Goal: Task Accomplishment & Management: Use online tool/utility

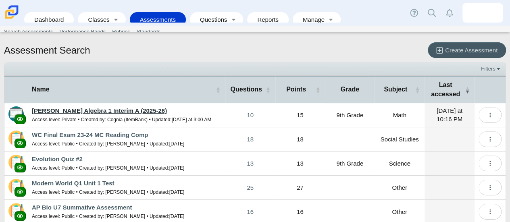
click at [105, 110] on link "[PERSON_NAME] Algebra 1 Interim A (2025-26)" at bounding box center [99, 110] width 135 height 7
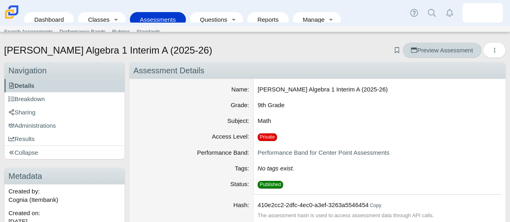
click at [436, 49] on span "Preview Assessment" at bounding box center [441, 50] width 62 height 7
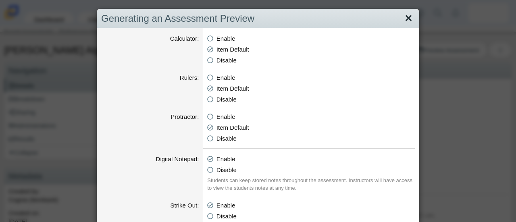
click at [405, 16] on link "Close" at bounding box center [408, 19] width 12 height 14
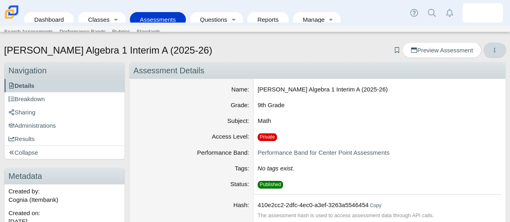
click at [493, 48] on use "More options" at bounding box center [493, 50] width 1 height 5
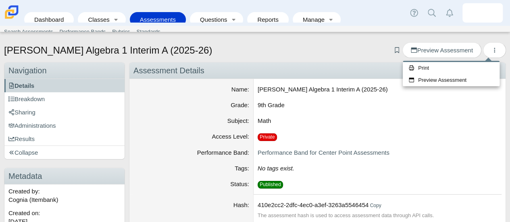
click at [325, 53] on div "Carmen Math Algebra 1 Interim A (2025-26) Add bookmark Preview Assessment" at bounding box center [255, 51] width 502 height 18
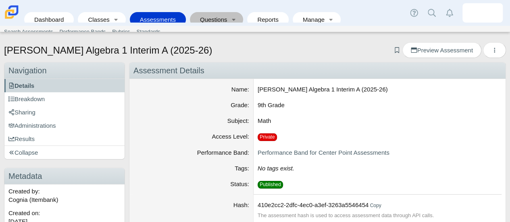
click at [216, 12] on link "Questions" at bounding box center [211, 19] width 34 height 15
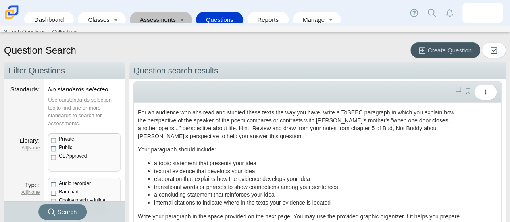
click at [161, 14] on link "Assessments" at bounding box center [155, 19] width 43 height 15
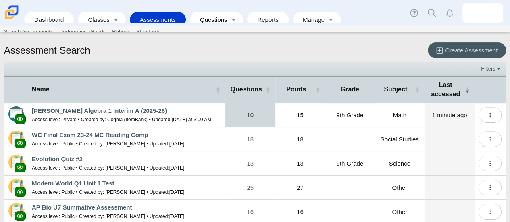
click at [249, 115] on link "10" at bounding box center [250, 115] width 50 height 24
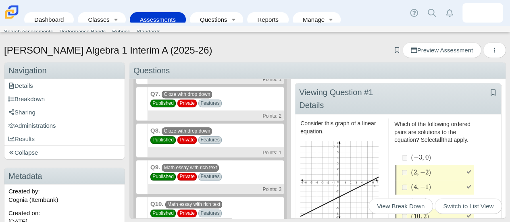
scroll to position [253, 0]
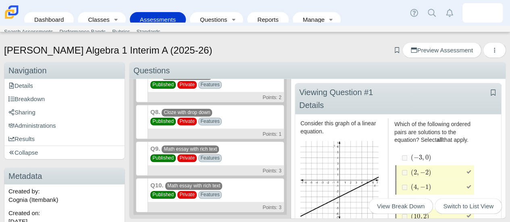
click at [232, 148] on div "Q9. Math essay with rich text Published Private Features Points: 3" at bounding box center [216, 158] width 136 height 34
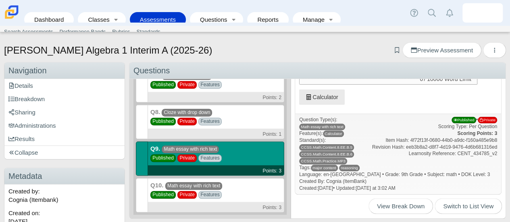
scroll to position [159, 0]
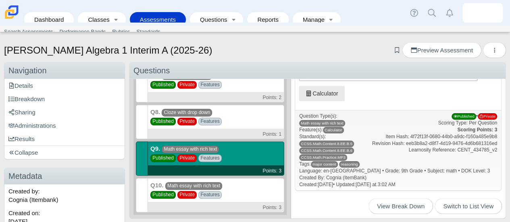
click at [193, 148] on span "Math essay with rich text" at bounding box center [190, 149] width 57 height 8
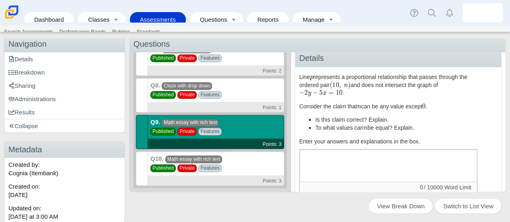
scroll to position [21, 0]
click at [401, 207] on span "View Break Down" at bounding box center [401, 206] width 48 height 7
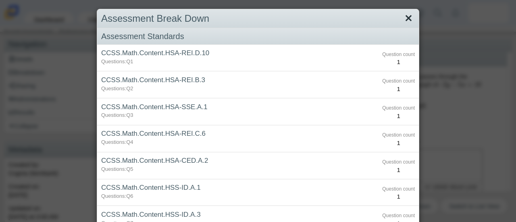
click at [405, 19] on link "Close" at bounding box center [408, 19] width 12 height 14
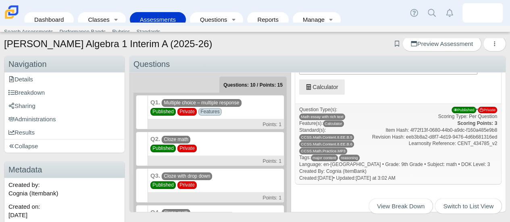
scroll to position [6, 0]
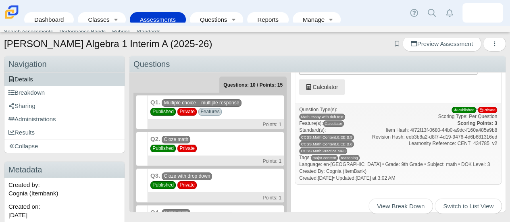
click at [32, 79] on span "Details" at bounding box center [20, 79] width 25 height 7
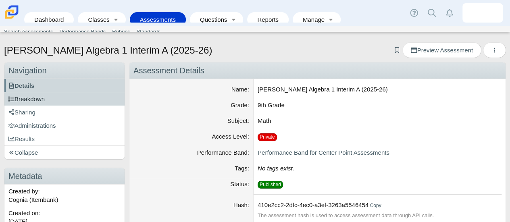
click at [30, 100] on span "Breakdown" at bounding box center [26, 98] width 36 height 7
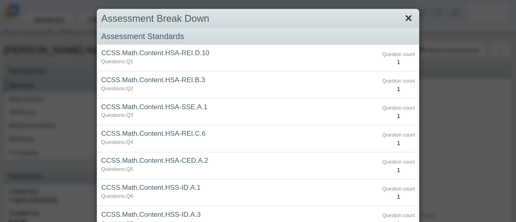
click at [403, 18] on link "Close" at bounding box center [408, 19] width 12 height 14
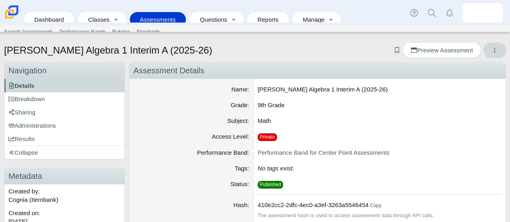
click at [491, 51] on icon "More options" at bounding box center [494, 50] width 6 height 6
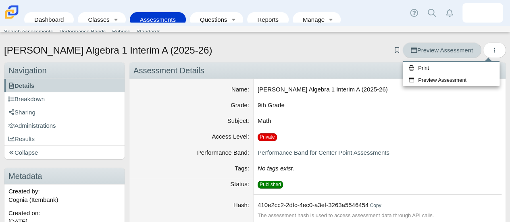
click at [410, 50] on icon at bounding box center [413, 50] width 6 height 6
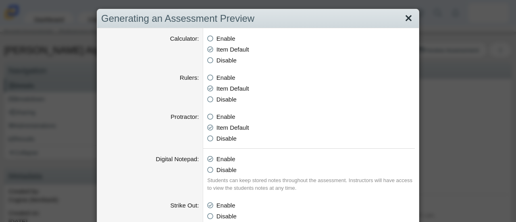
click at [406, 18] on link "Close" at bounding box center [408, 19] width 12 height 14
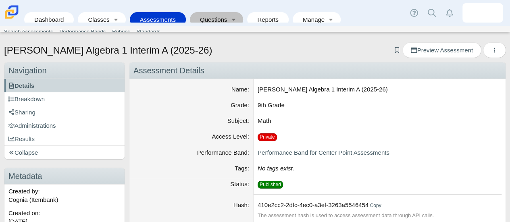
click at [212, 17] on link "Questions" at bounding box center [211, 19] width 34 height 15
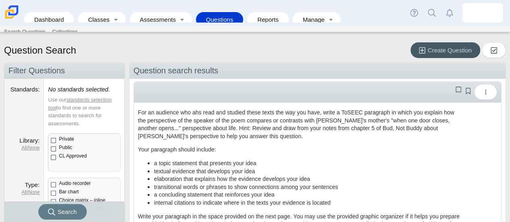
click at [212, 17] on link "Questions" at bounding box center [219, 19] width 39 height 15
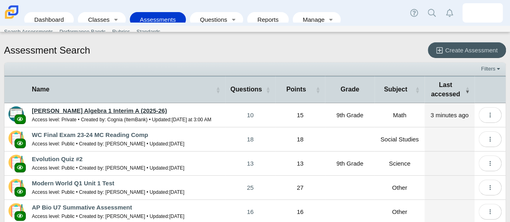
click at [76, 110] on link "[PERSON_NAME] Algebra 1 Interim A (2025-26)" at bounding box center [99, 110] width 135 height 7
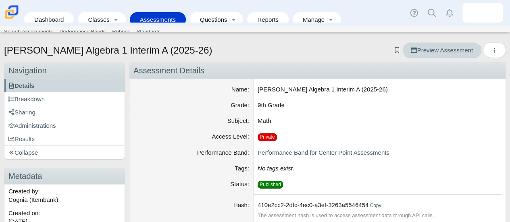
click at [428, 48] on span "Preview Assessment" at bounding box center [441, 50] width 62 height 7
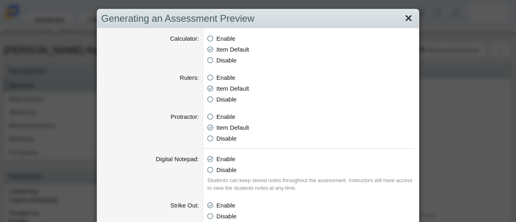
click at [406, 19] on link "Close" at bounding box center [408, 19] width 12 height 14
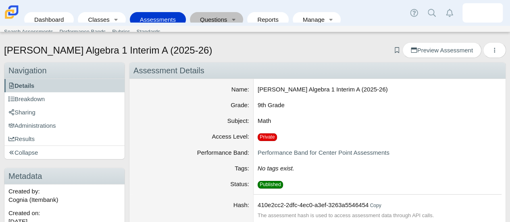
click at [208, 16] on link "Questions" at bounding box center [211, 19] width 34 height 15
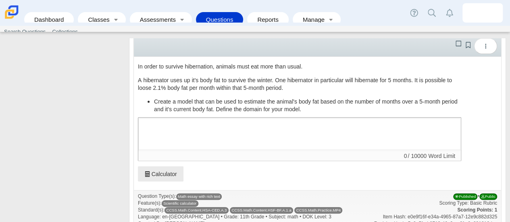
scroll to position [684, 0]
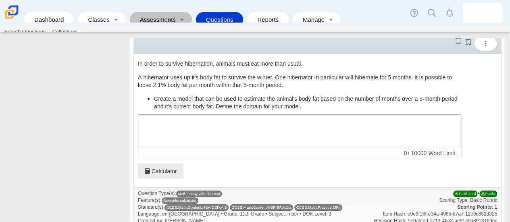
click at [154, 13] on link "Assessments" at bounding box center [155, 19] width 43 height 15
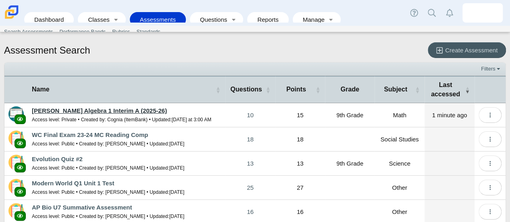
click at [113, 107] on link "[PERSON_NAME] Algebra 1 Interim A (2025-26)" at bounding box center [99, 110] width 135 height 7
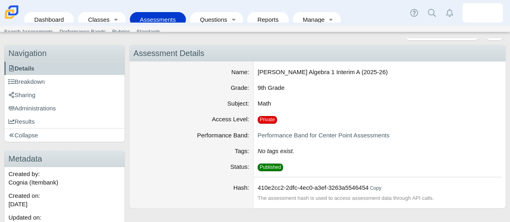
scroll to position [18, 0]
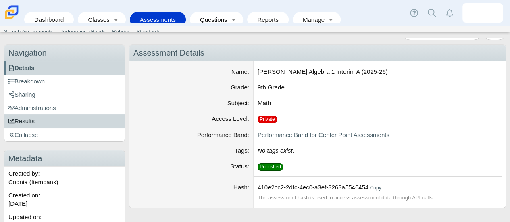
click at [27, 118] on span "Results" at bounding box center [21, 121] width 26 height 7
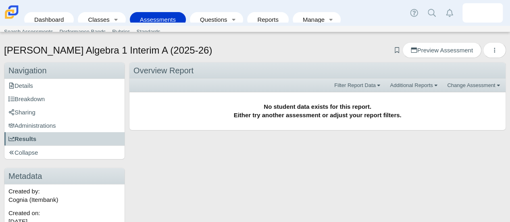
click at [27, 118] on link "Sharing" at bounding box center [64, 112] width 120 height 13
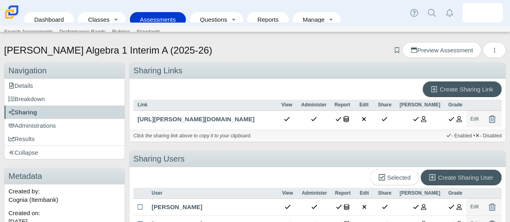
click at [27, 118] on link "Sharing" at bounding box center [64, 112] width 120 height 13
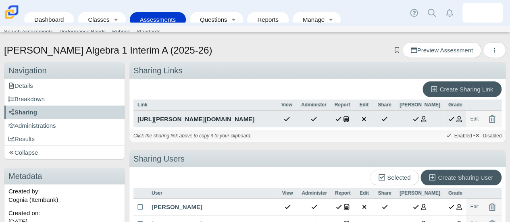
click at [226, 127] on link "[URL][PERSON_NAME][DOMAIN_NAME]" at bounding box center [204, 119] width 143 height 17
type textarea "[URL][PERSON_NAME][DOMAIN_NAME]"
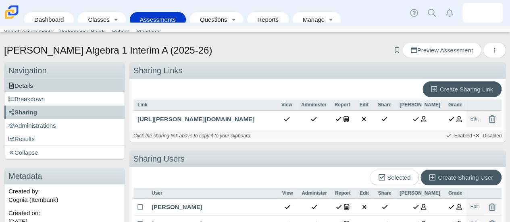
click at [27, 86] on span "Details" at bounding box center [20, 85] width 25 height 7
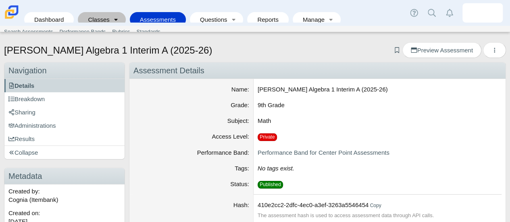
click at [111, 12] on link "Toggle expanded" at bounding box center [115, 19] width 11 height 15
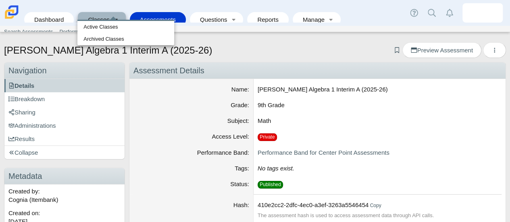
click at [111, 12] on link "Toggle expanded" at bounding box center [115, 19] width 11 height 15
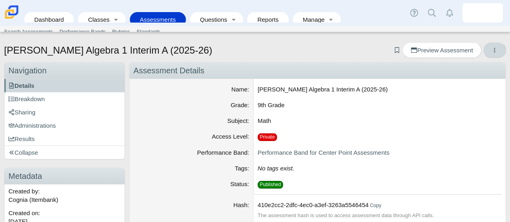
click at [493, 48] on use "More options" at bounding box center [493, 50] width 1 height 5
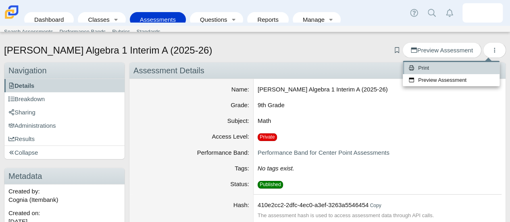
click at [458, 69] on link "Print" at bounding box center [450, 68] width 97 height 12
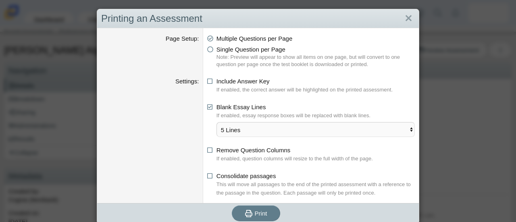
scroll to position [5, 0]
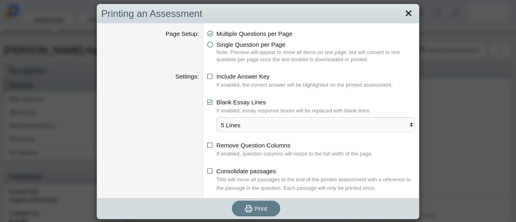
click at [406, 12] on link "Close" at bounding box center [408, 14] width 12 height 14
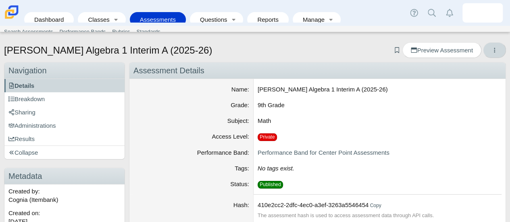
click at [491, 53] on icon "More options" at bounding box center [494, 50] width 6 height 6
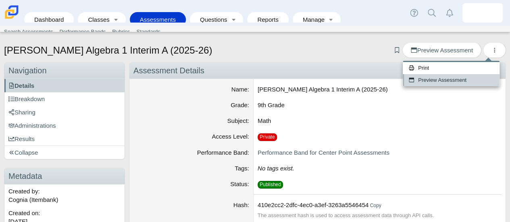
click at [464, 80] on link "Preview Assessment" at bounding box center [450, 80] width 97 height 12
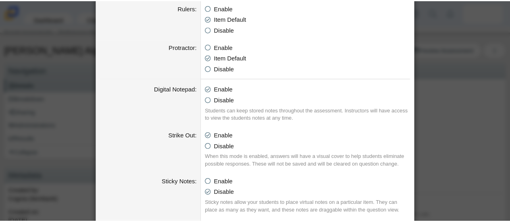
scroll to position [0, 0]
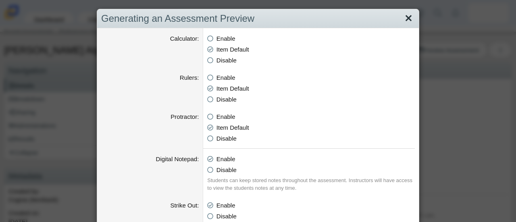
click at [405, 19] on link "Close" at bounding box center [408, 19] width 12 height 14
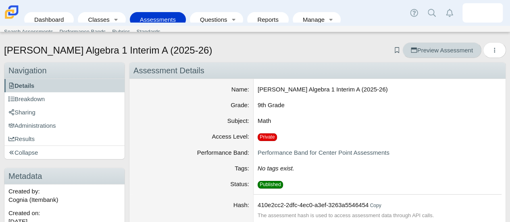
click at [421, 50] on span "Preview Assessment" at bounding box center [441, 50] width 62 height 7
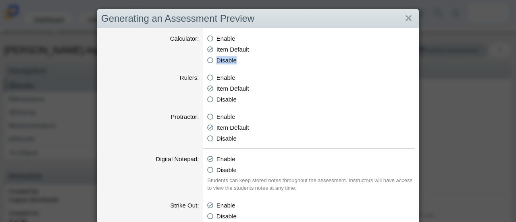
click at [421, 50] on div "Generating an Assessment Preview Calculator Enable Basic Calculator Scientific …" at bounding box center [258, 111] width 516 height 222
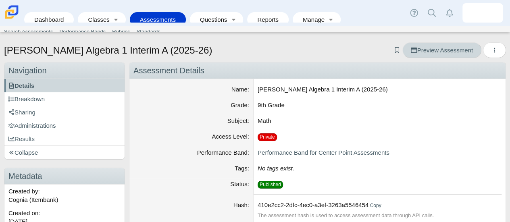
click at [421, 50] on span "Preview Assessment" at bounding box center [441, 50] width 62 height 7
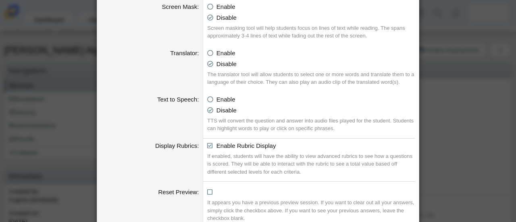
scroll to position [506, 0]
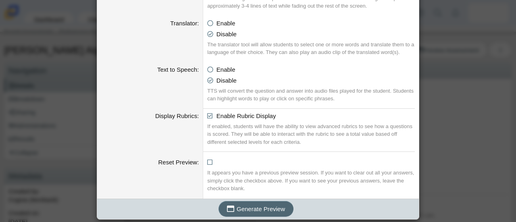
click at [254, 209] on span "Generate Preview" at bounding box center [260, 208] width 48 height 7
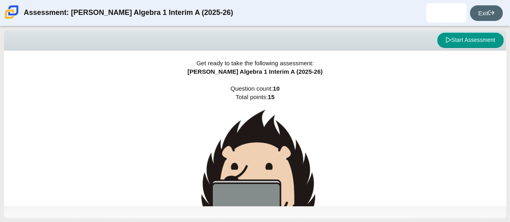
click at [483, 10] on link "Exit" at bounding box center [485, 13] width 33 height 16
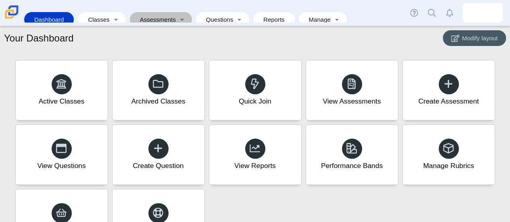
click at [154, 14] on link "Assessments" at bounding box center [155, 19] width 43 height 15
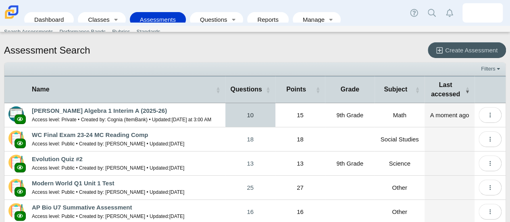
click at [245, 112] on link "10" at bounding box center [250, 115] width 50 height 24
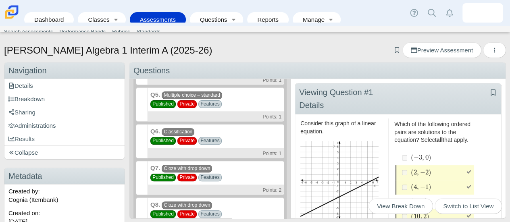
scroll to position [253, 0]
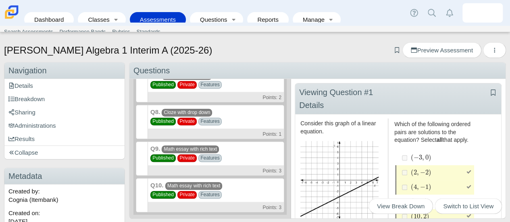
click at [228, 149] on div "Q9. Math essay with rich text Published Private Features Points: 3" at bounding box center [216, 158] width 136 height 34
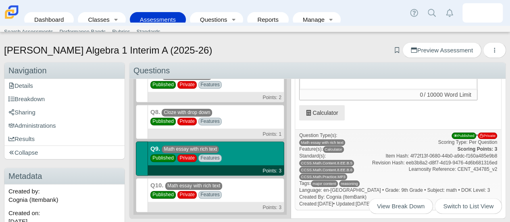
scroll to position [159, 0]
